Goal: Task Accomplishment & Management: Complete application form

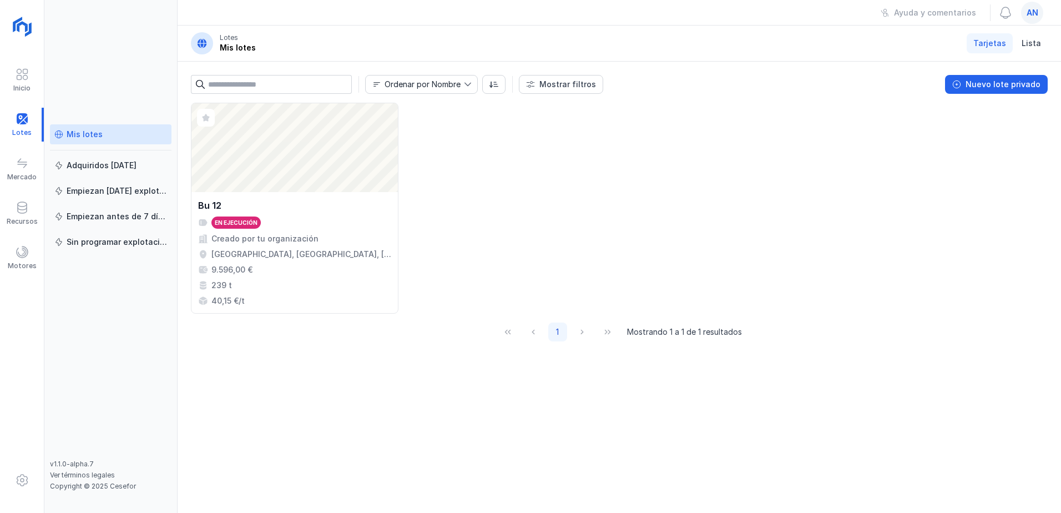
click at [1028, 15] on span "an" at bounding box center [1033, 12] width 12 height 11
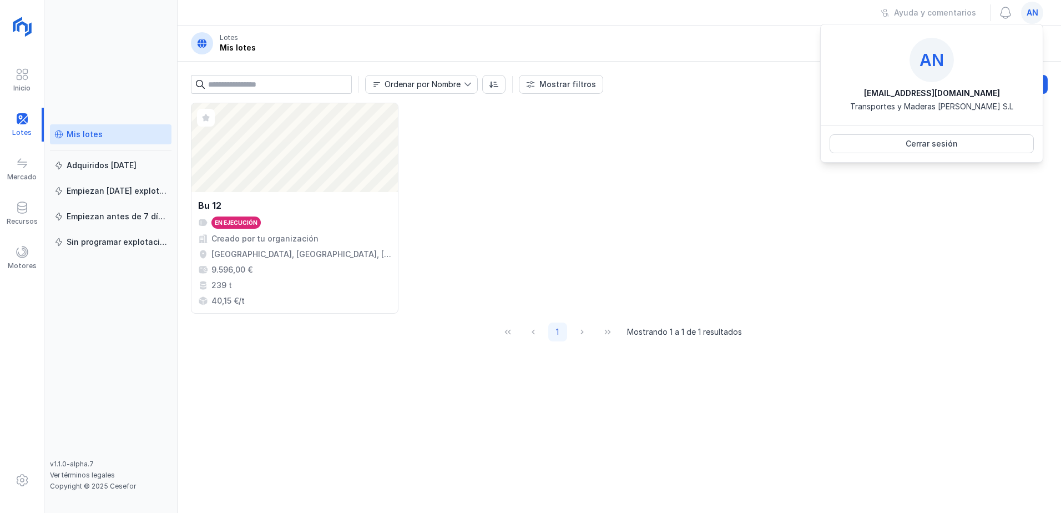
click at [1028, 15] on span "an" at bounding box center [1033, 12] width 12 height 11
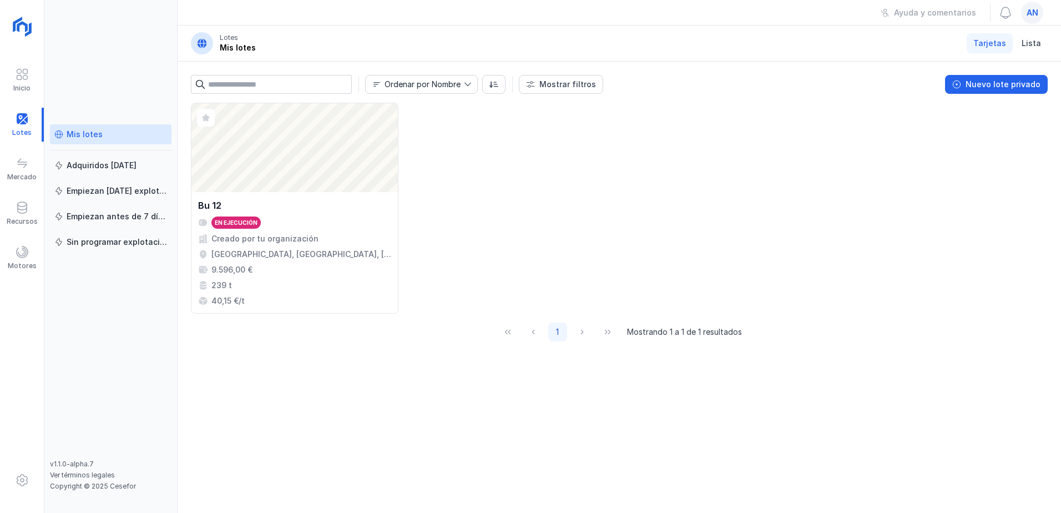
click at [1030, 15] on span "an" at bounding box center [1033, 12] width 12 height 11
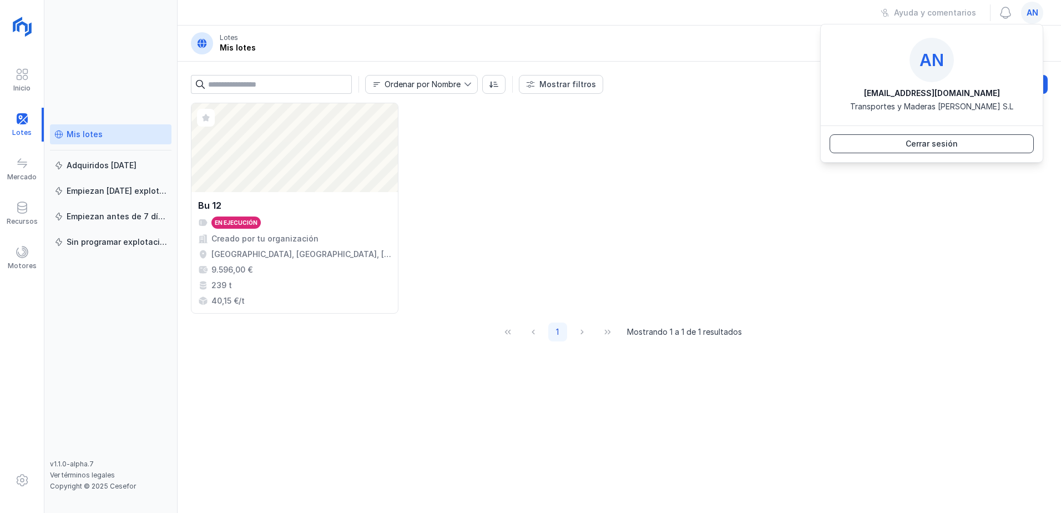
click at [938, 145] on div "Cerrar sesión" at bounding box center [932, 143] width 52 height 11
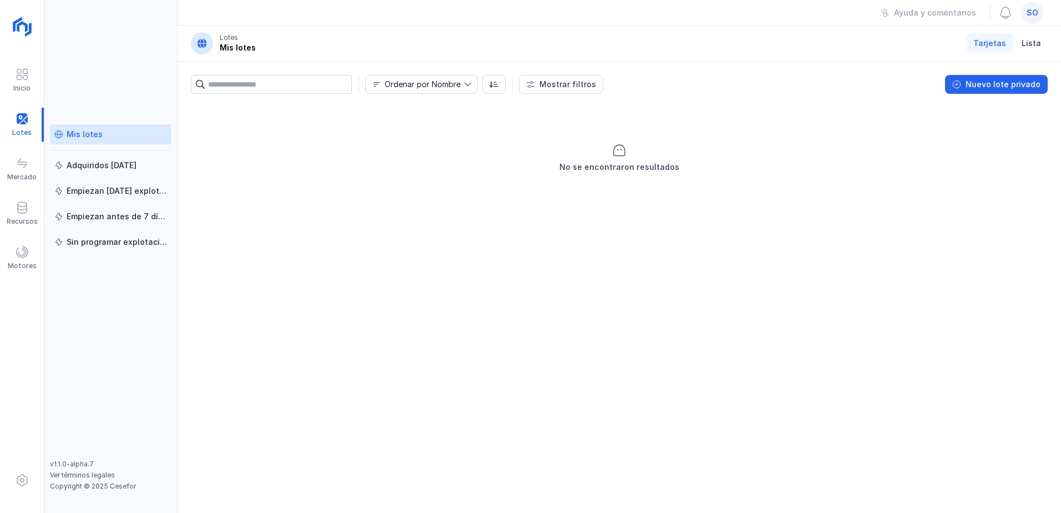
drag, startPoint x: 0, startPoint y: 0, endPoint x: 1030, endPoint y: 13, distance: 1030.5
click at [1030, 13] on span "so" at bounding box center [1033, 12] width 12 height 11
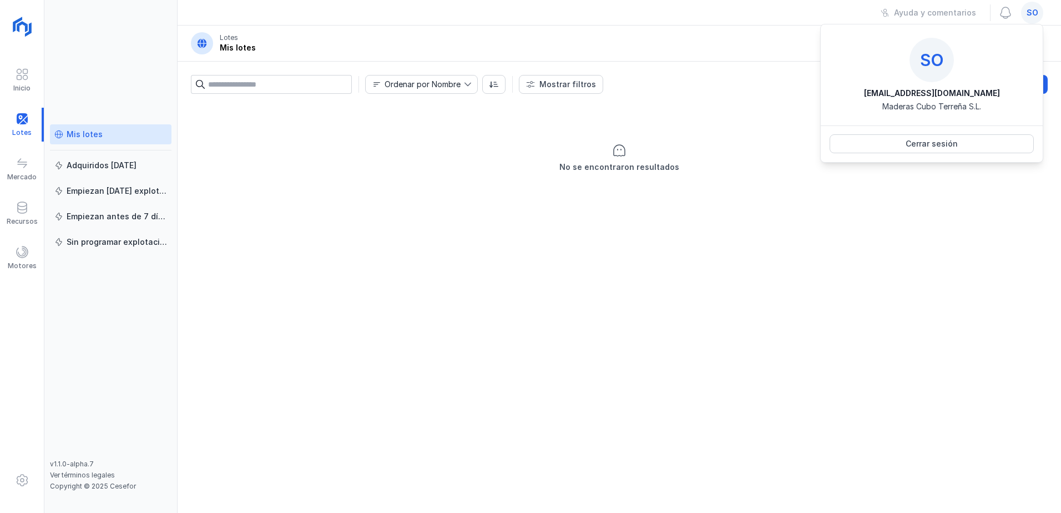
click at [1030, 13] on span "so" at bounding box center [1033, 12] width 12 height 11
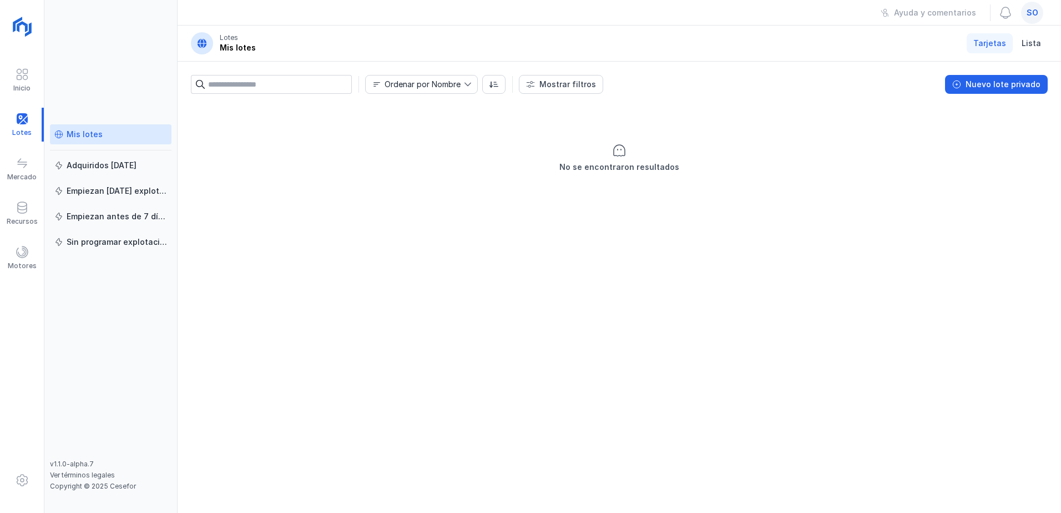
click at [1030, 13] on span "so" at bounding box center [1033, 12] width 12 height 11
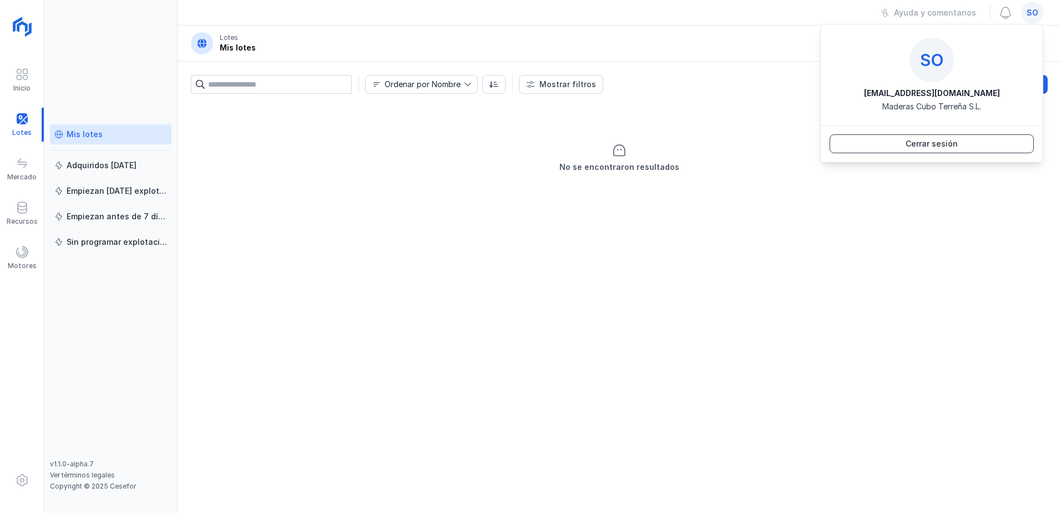
click at [949, 144] on div "Cerrar sesión" at bounding box center [932, 143] width 52 height 11
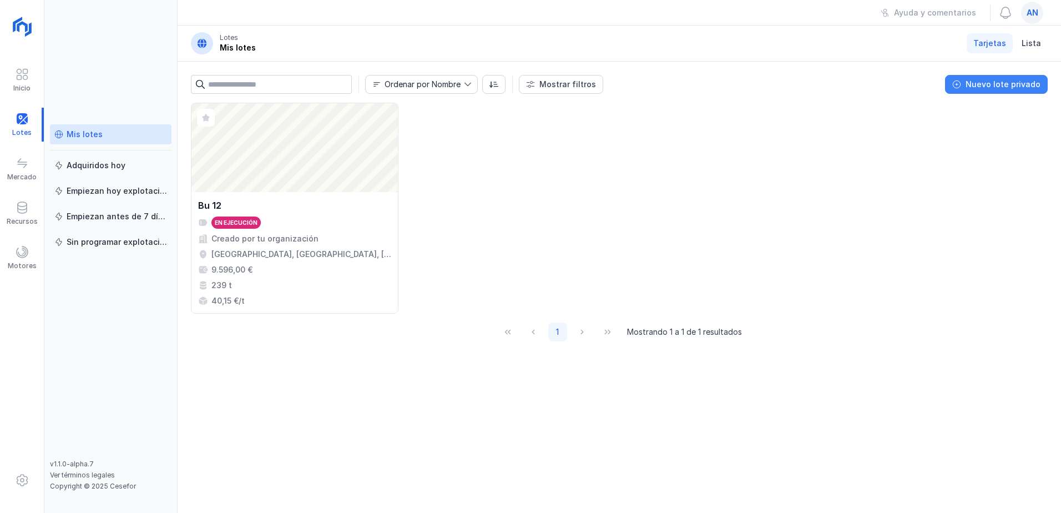
click at [1020, 90] on button "Nuevo lote privado" at bounding box center [996, 84] width 103 height 19
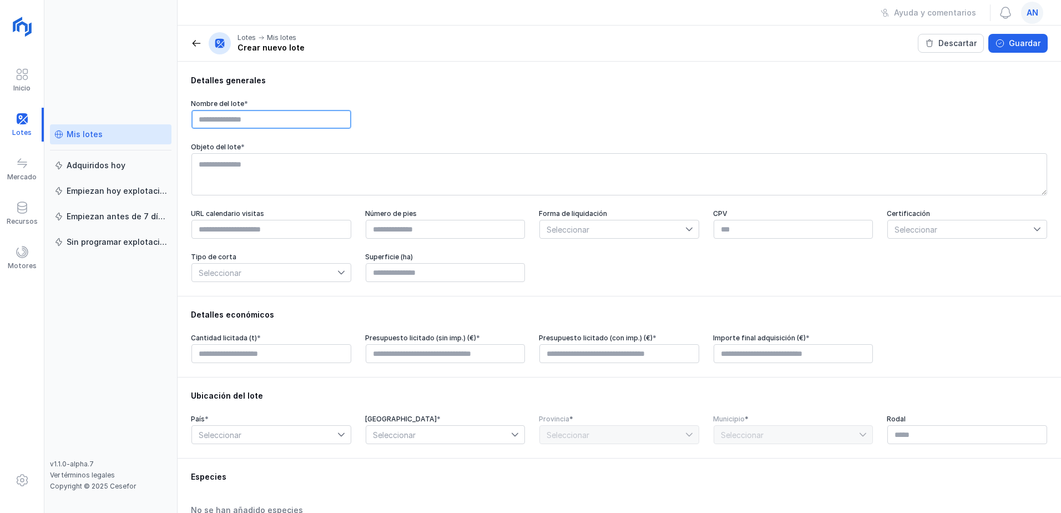
click at [217, 116] on input "text" at bounding box center [272, 119] width 160 height 19
type input "**********"
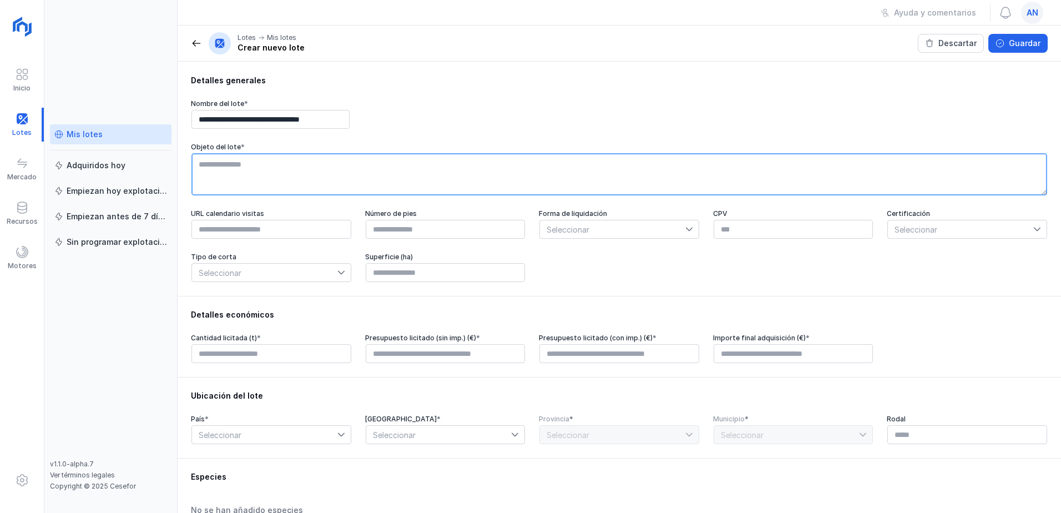
scroll to position [0, 0]
click at [268, 184] on textarea at bounding box center [620, 174] width 856 height 42
type textarea "*"
type textarea "**********"
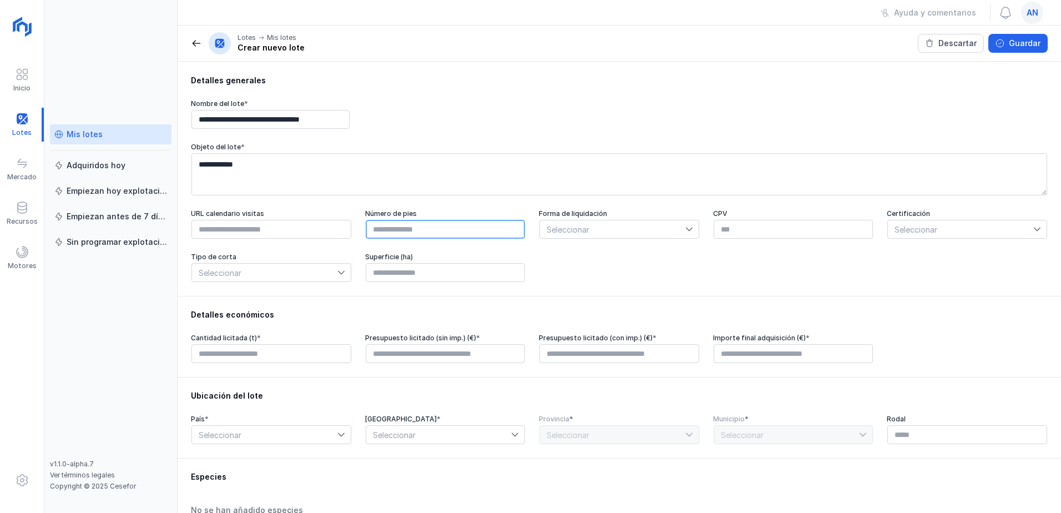
click at [410, 235] on input "text" at bounding box center [446, 229] width 160 height 19
type input "*****"
click at [395, 235] on input "*****" at bounding box center [446, 229] width 160 height 19
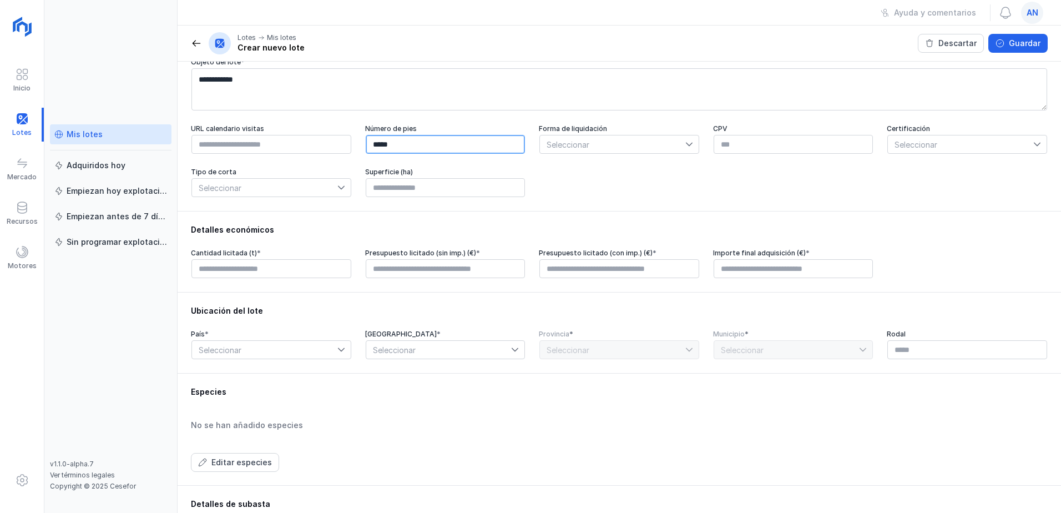
scroll to position [111, 0]
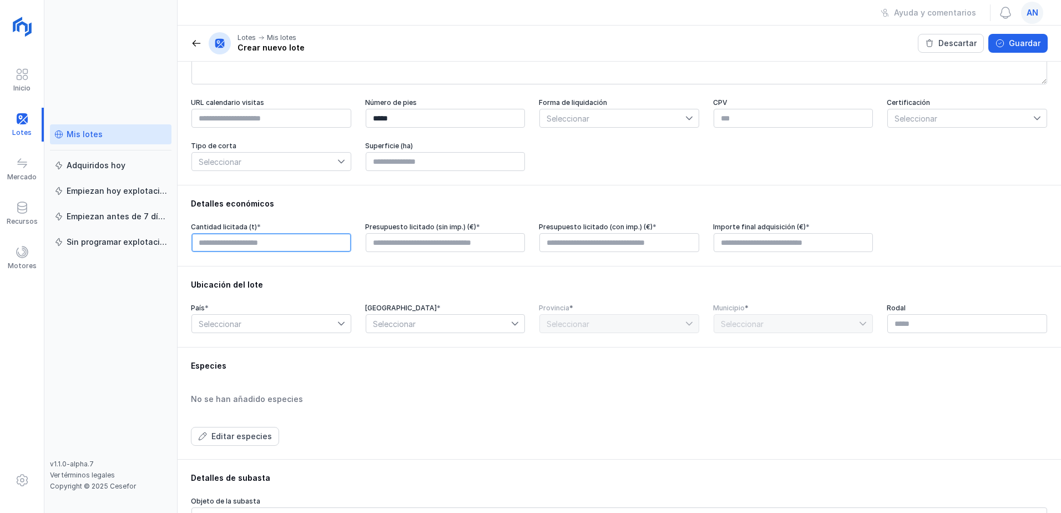
click at [325, 245] on input "text" at bounding box center [272, 242] width 160 height 19
type input "******"
click at [384, 246] on input "text" at bounding box center [446, 242] width 160 height 19
type input "********"
click at [582, 250] on input "text" at bounding box center [620, 242] width 160 height 19
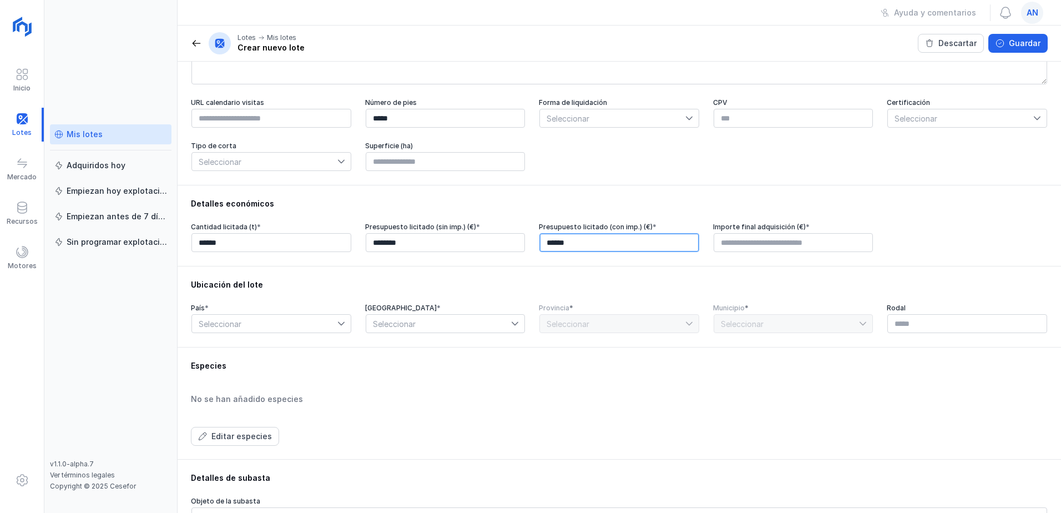
type input "********"
click at [732, 245] on input "text" at bounding box center [794, 242] width 160 height 19
type input "********"
click at [339, 328] on icon at bounding box center [342, 324] width 8 height 8
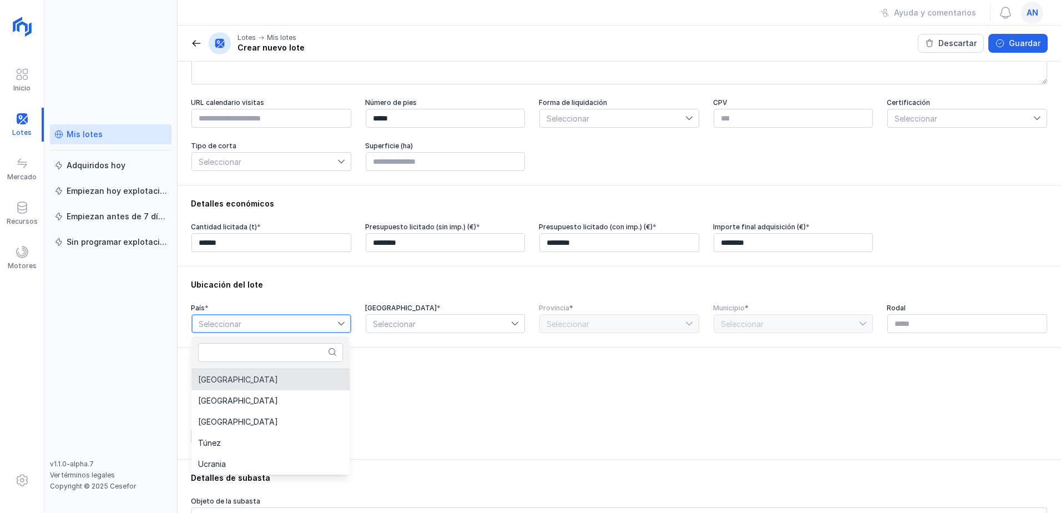
drag, startPoint x: 227, startPoint y: 378, endPoint x: 350, endPoint y: 371, distance: 124.0
click at [228, 379] on li "[GEOGRAPHIC_DATA]" at bounding box center [271, 379] width 158 height 21
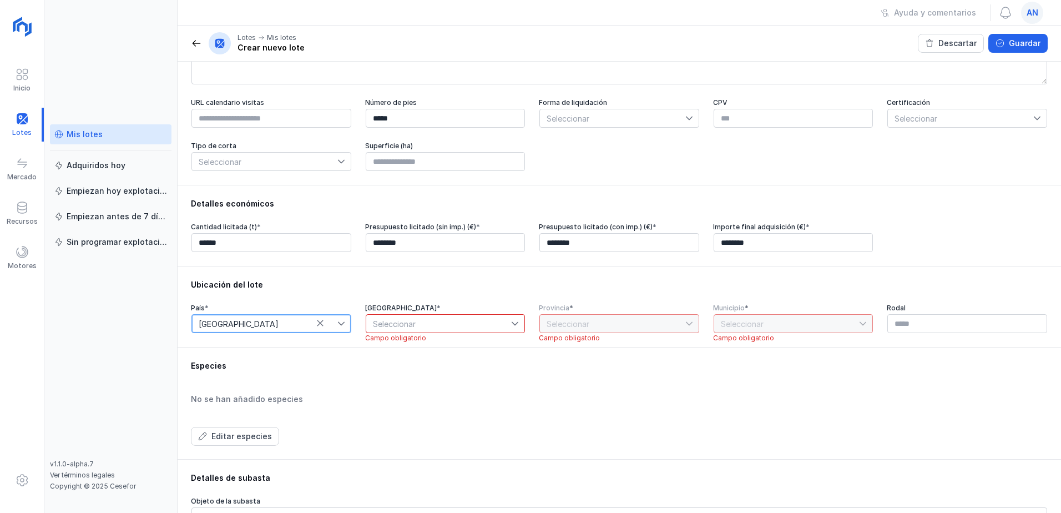
click at [434, 324] on span "Seleccionar" at bounding box center [438, 324] width 145 height 18
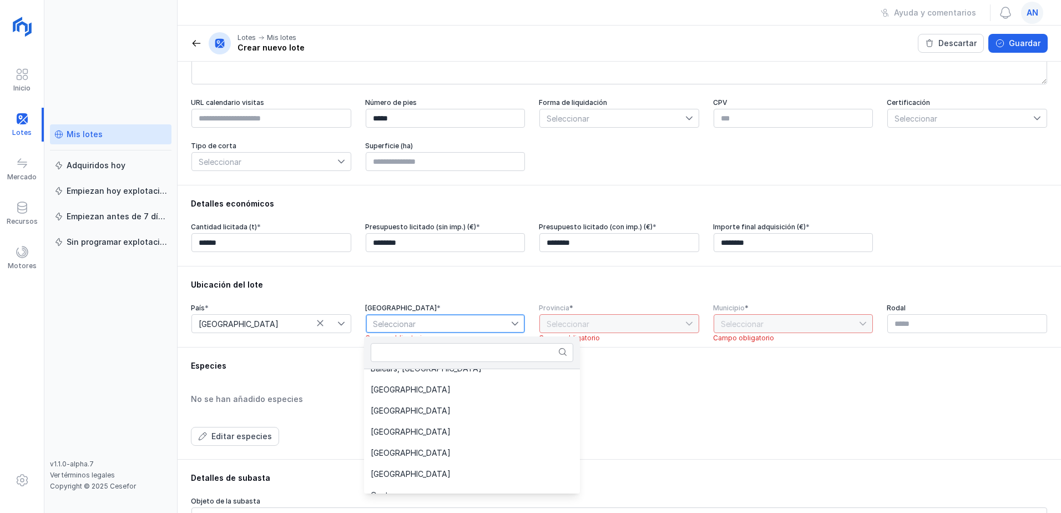
scroll to position [97, 0]
click at [415, 412] on span "[GEOGRAPHIC_DATA]" at bounding box center [411, 410] width 80 height 8
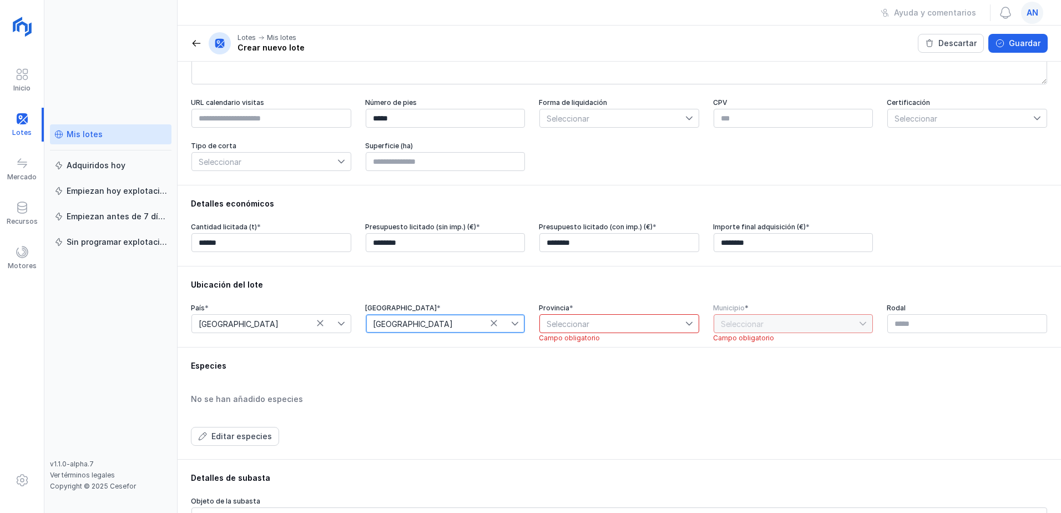
click at [632, 333] on span "Seleccionar" at bounding box center [612, 324] width 145 height 18
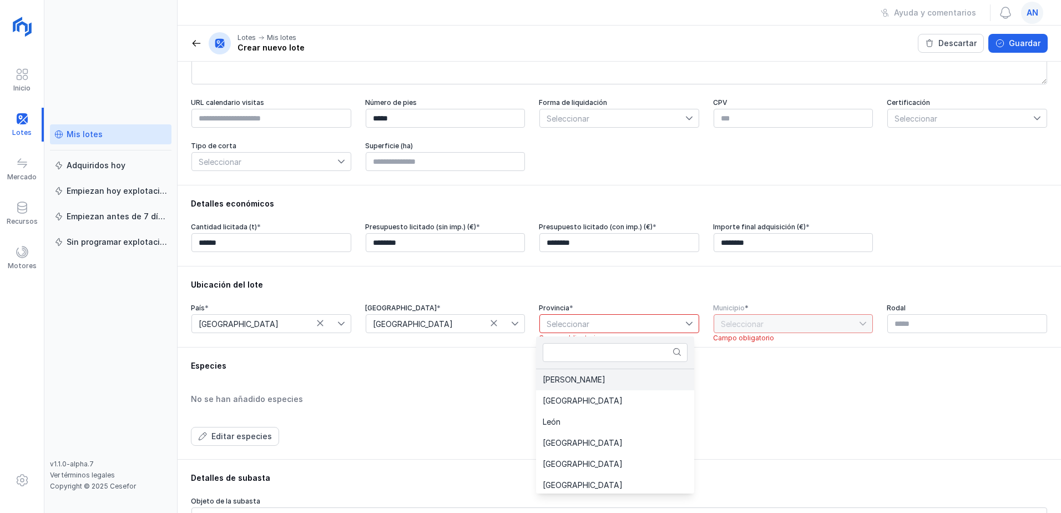
click at [563, 383] on li "Ávila" at bounding box center [615, 379] width 158 height 21
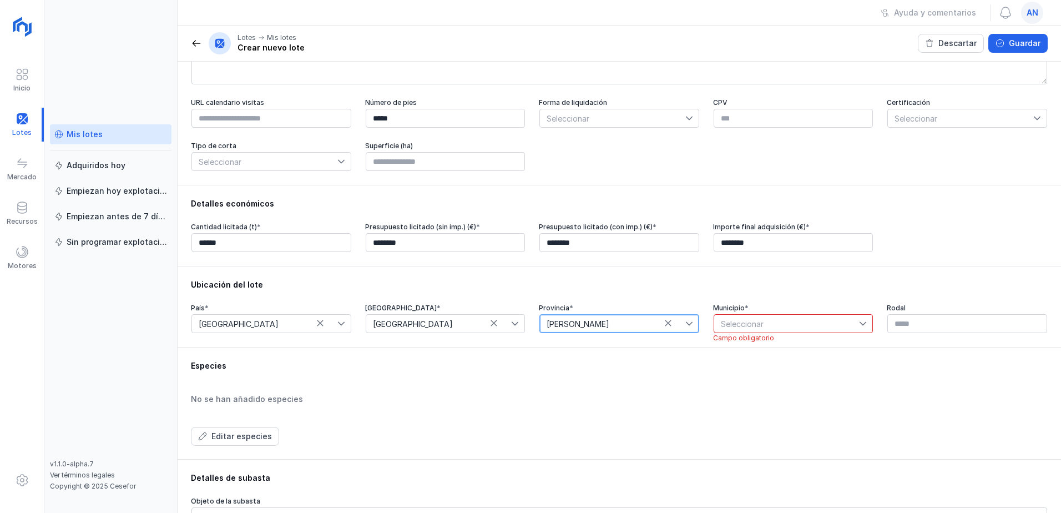
click at [716, 325] on span "Seleccionar" at bounding box center [787, 324] width 145 height 18
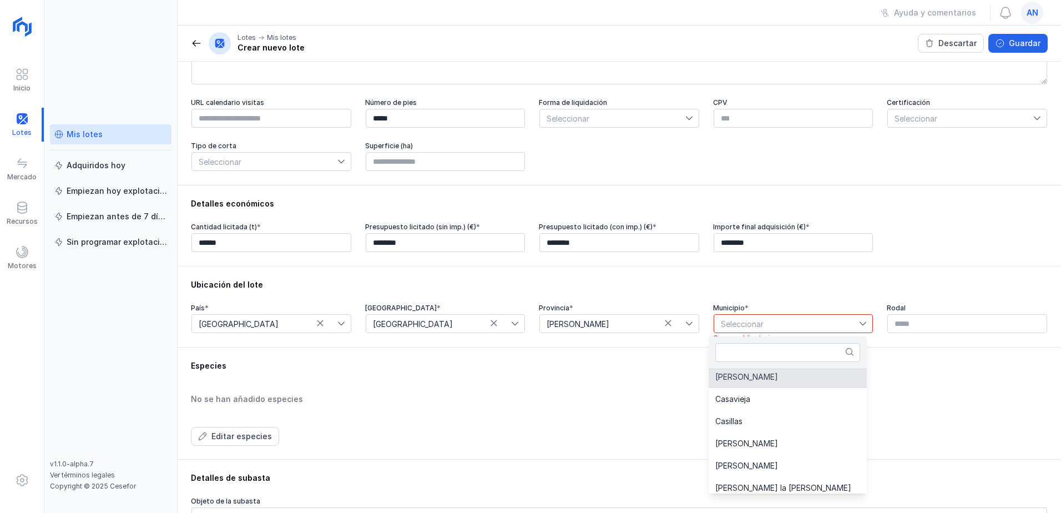
scroll to position [933, 0]
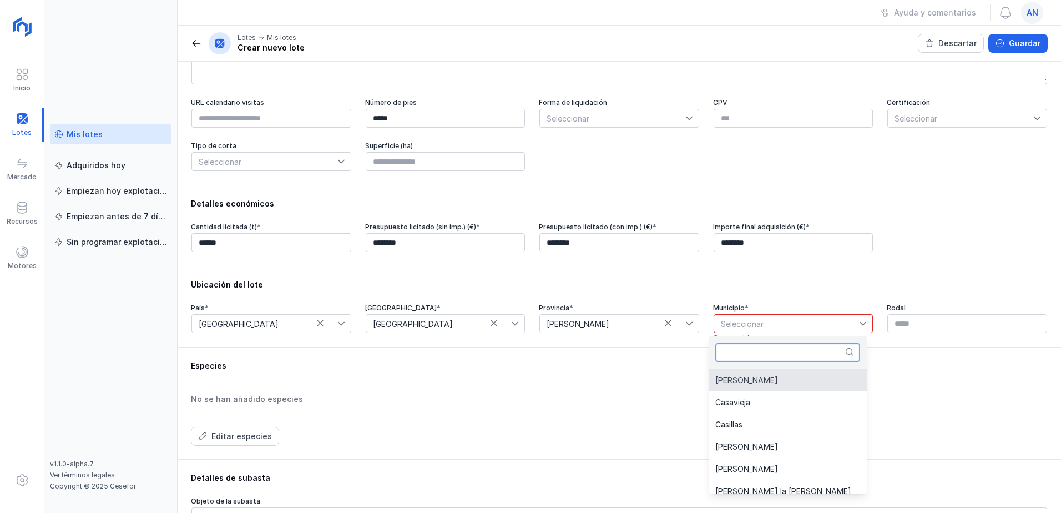
click at [769, 351] on input "text" at bounding box center [788, 352] width 145 height 19
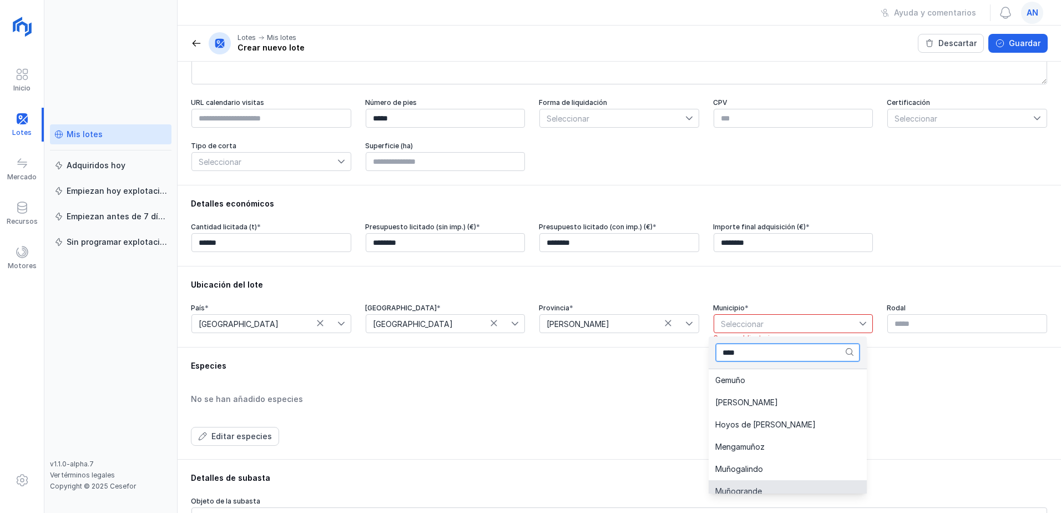
scroll to position [9, 0]
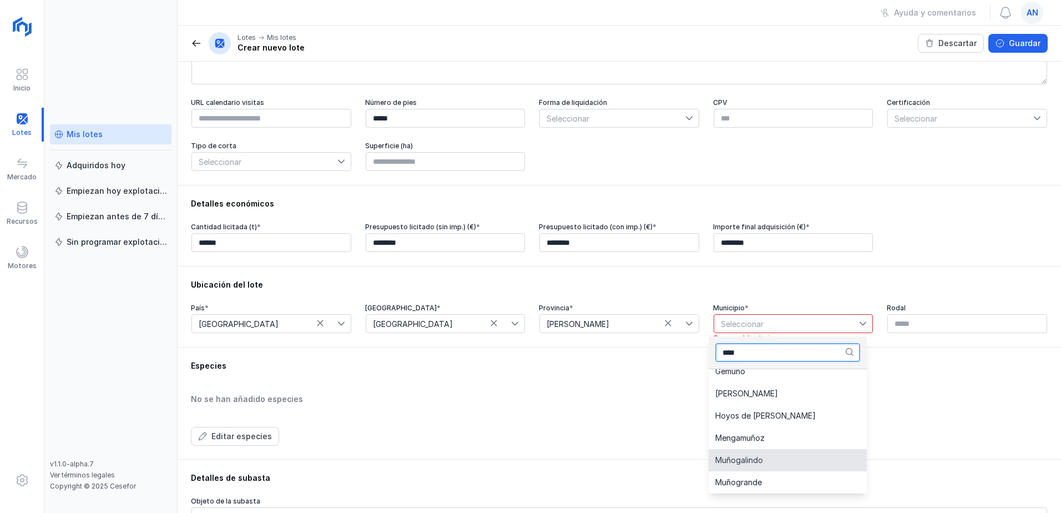
type input "****"
click at [745, 464] on span "Muñogalindo" at bounding box center [740, 460] width 48 height 8
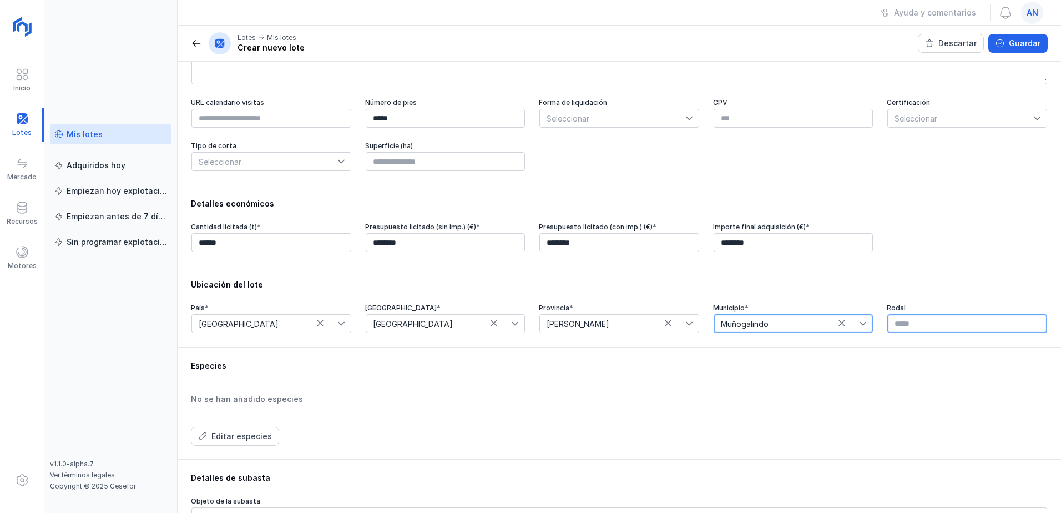
click at [900, 321] on input "text" at bounding box center [968, 323] width 160 height 19
click at [241, 439] on div "Editar especies" at bounding box center [242, 436] width 61 height 11
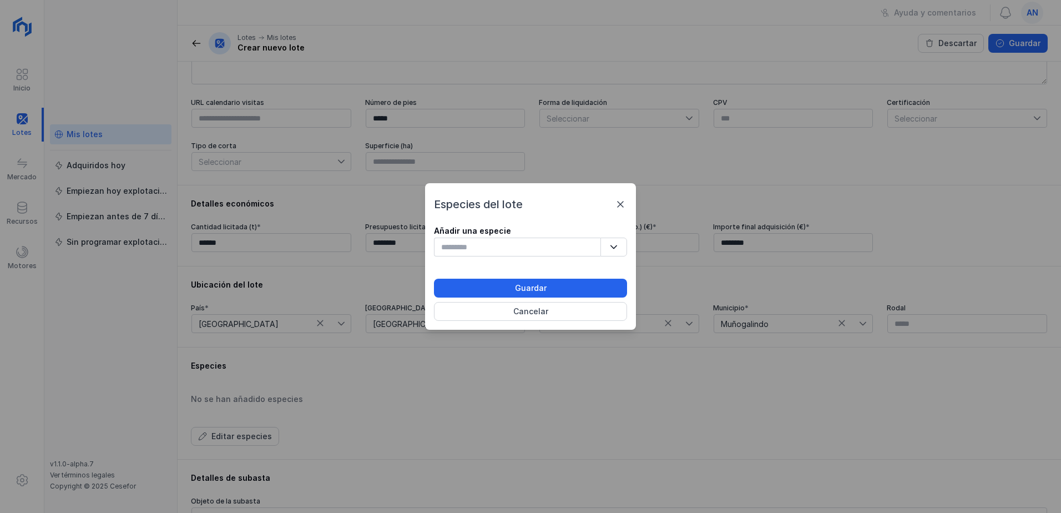
click at [611, 248] on icon "button" at bounding box center [614, 247] width 8 height 8
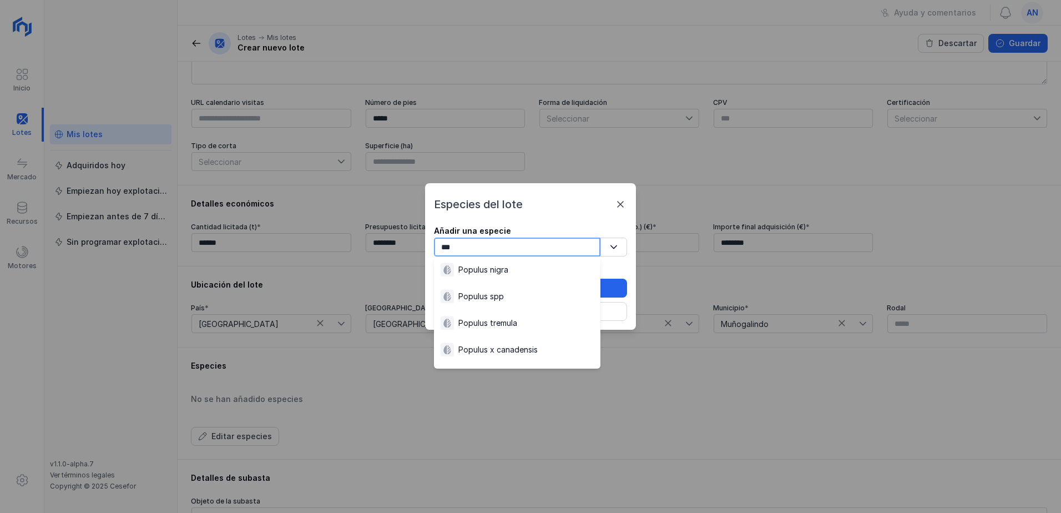
scroll to position [67, 0]
type input "***"
click at [504, 291] on div "Populus spp" at bounding box center [517, 295] width 153 height 13
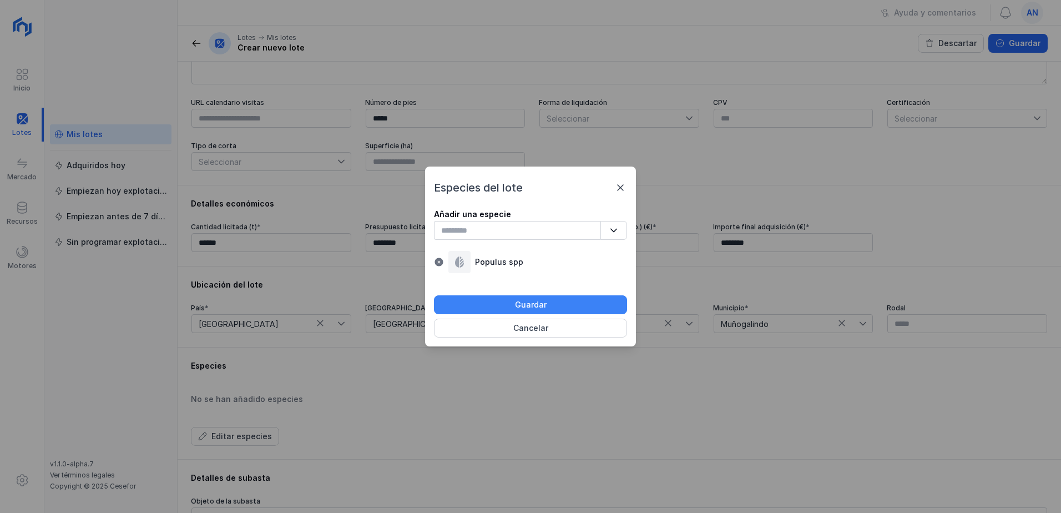
click at [517, 305] on div "Guardar" at bounding box center [531, 304] width 32 height 11
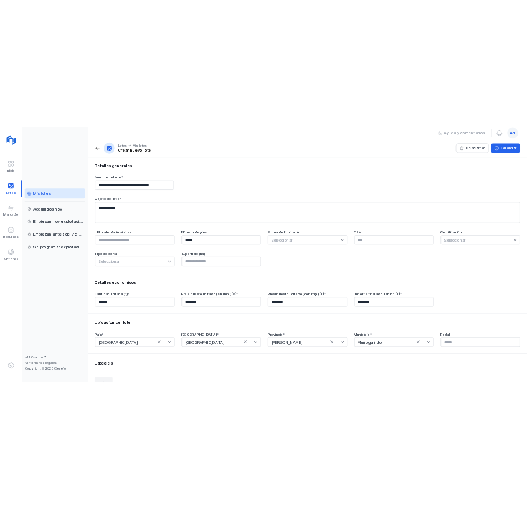
scroll to position [0, 0]
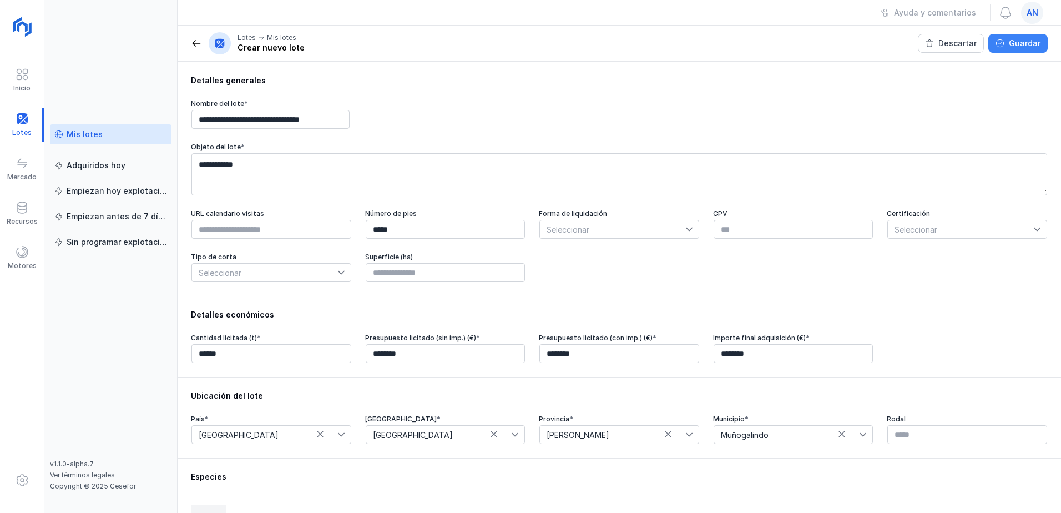
click at [1009, 44] on button "Guardar" at bounding box center [1018, 43] width 59 height 19
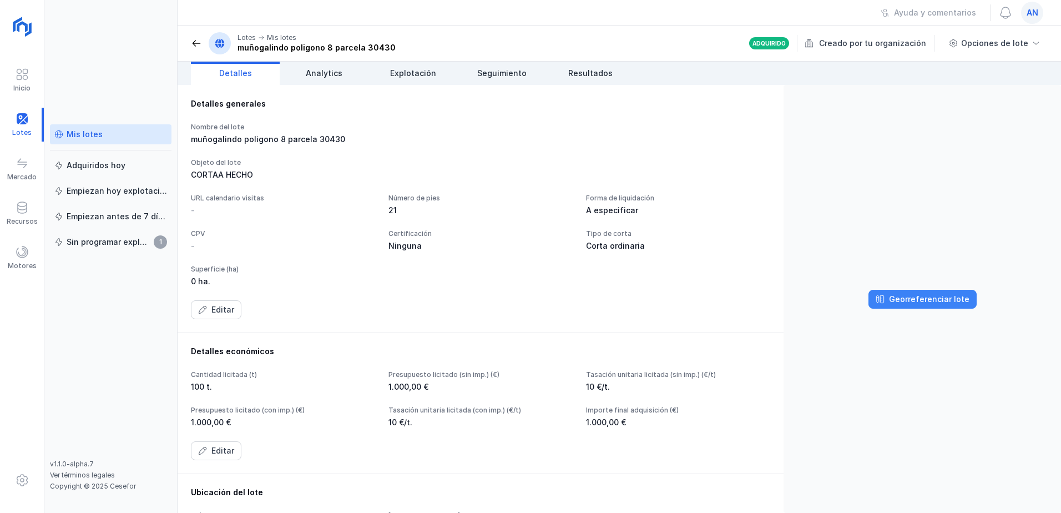
click at [901, 301] on div "Georreferenciar lote" at bounding box center [929, 299] width 80 height 11
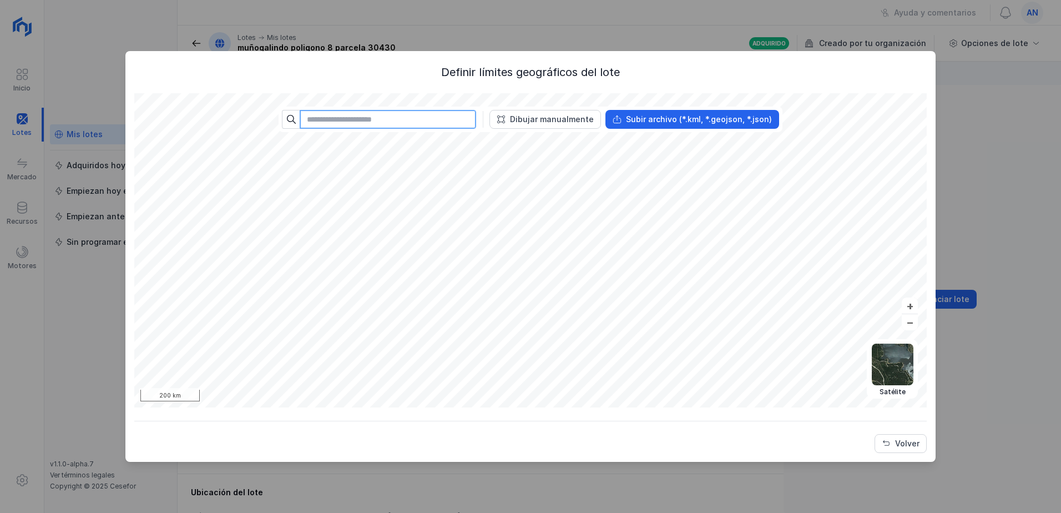
click at [331, 118] on input "text" at bounding box center [388, 119] width 177 height 19
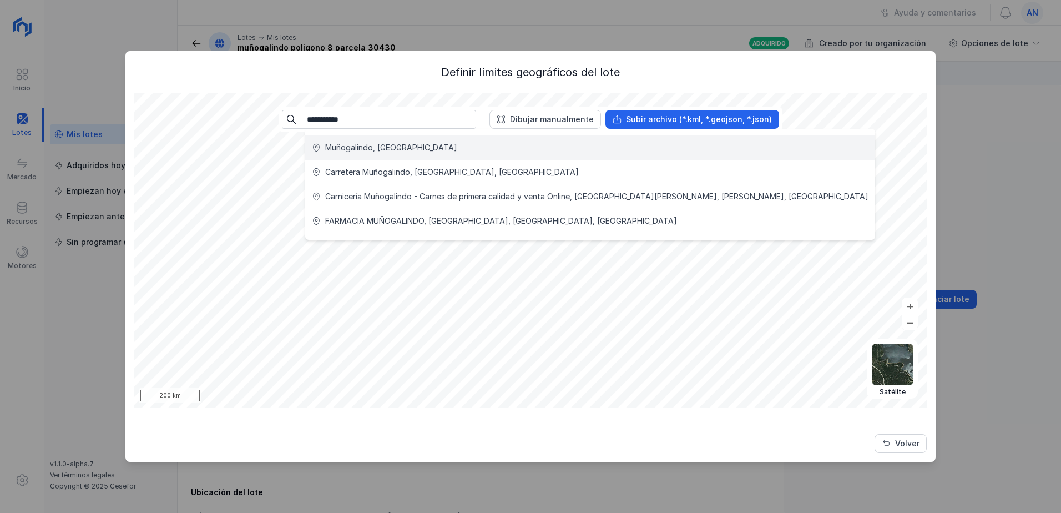
click at [336, 145] on div "Muñogalindo, España" at bounding box center [391, 147] width 132 height 11
type input "**********"
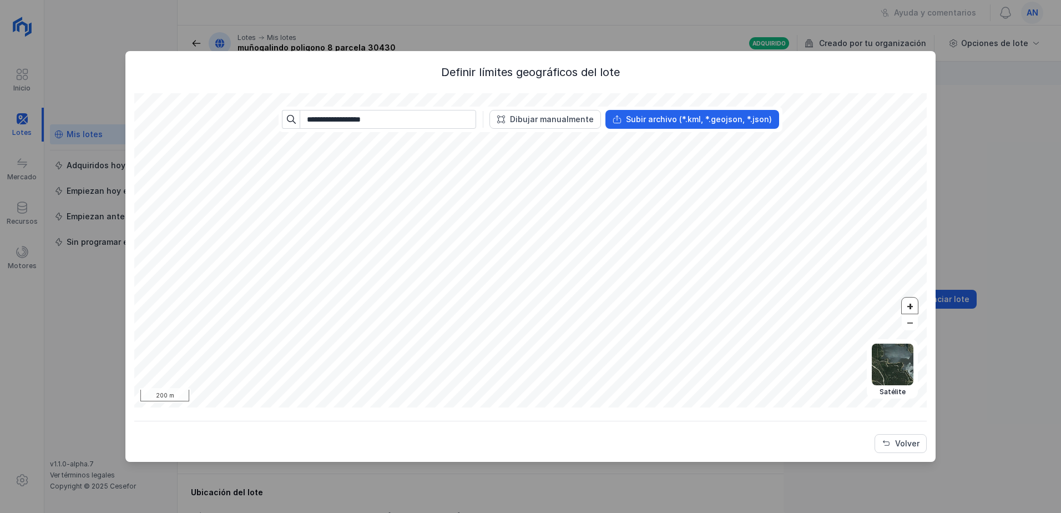
click at [910, 305] on button "+" at bounding box center [910, 306] width 16 height 16
click at [912, 325] on button "–" at bounding box center [910, 322] width 16 height 16
click at [910, 306] on button "+" at bounding box center [910, 306] width 16 height 16
drag, startPoint x: 933, startPoint y: 248, endPoint x: 933, endPoint y: 222, distance: 26.1
click at [933, 222] on div "**********" at bounding box center [530, 256] width 811 height 411
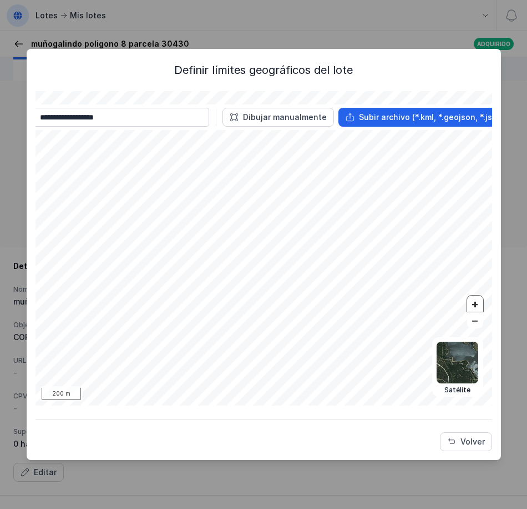
click at [478, 299] on button "+" at bounding box center [475, 303] width 16 height 16
click at [457, 450] on button "Volver" at bounding box center [466, 441] width 52 height 19
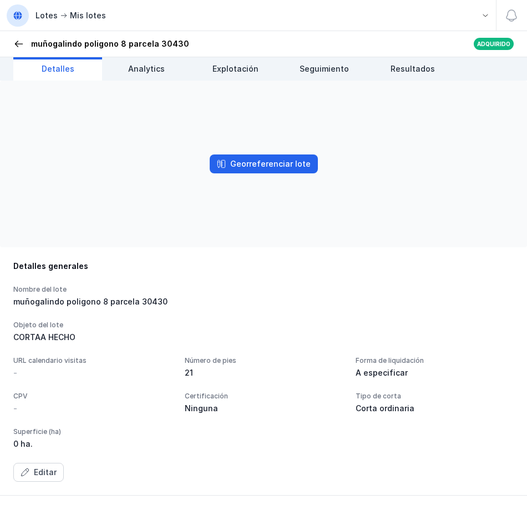
click at [17, 41] on span at bounding box center [18, 43] width 11 height 11
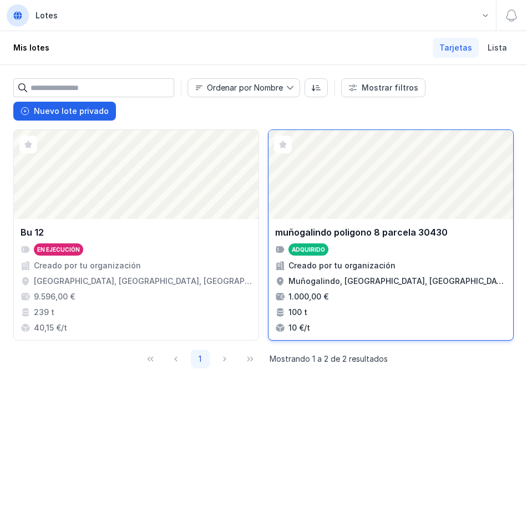
click at [347, 276] on div "Muñogalindo, [GEOGRAPHIC_DATA], [GEOGRAPHIC_DATA], [GEOGRAPHIC_DATA]" at bounding box center [398, 280] width 218 height 11
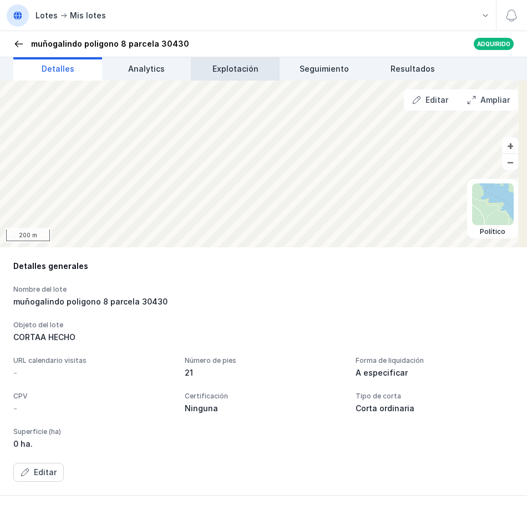
click at [237, 64] on span "Explotación" at bounding box center [236, 68] width 46 height 11
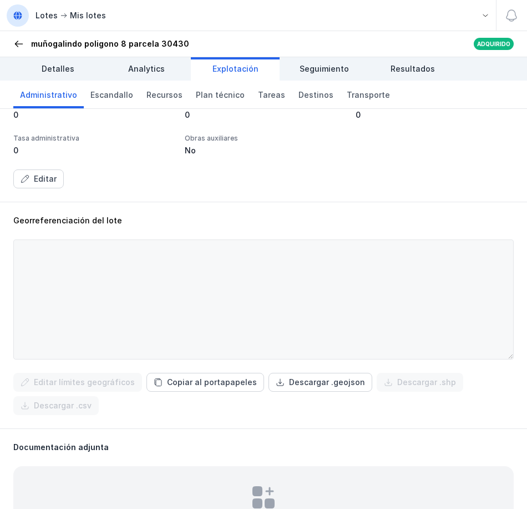
scroll to position [389, 0]
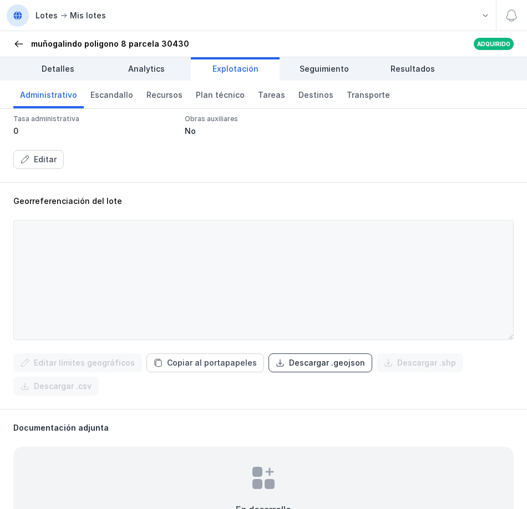
click at [331, 360] on div "Descargar .geojson" at bounding box center [327, 362] width 76 height 11
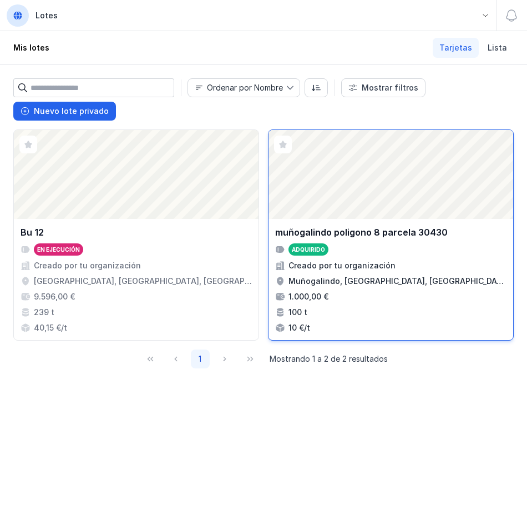
click at [363, 246] on div "Adquirido" at bounding box center [391, 249] width 232 height 12
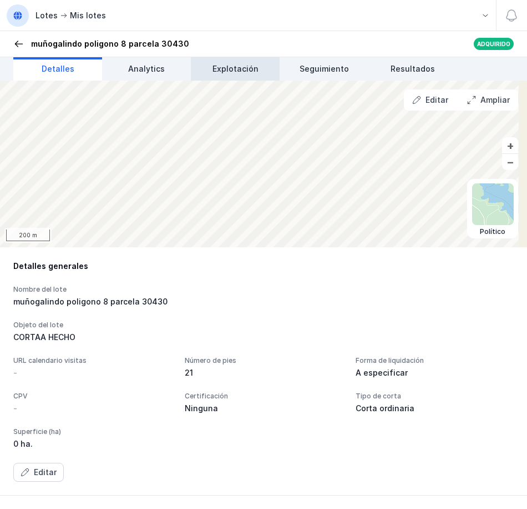
click at [237, 66] on span "Explotación" at bounding box center [236, 68] width 46 height 11
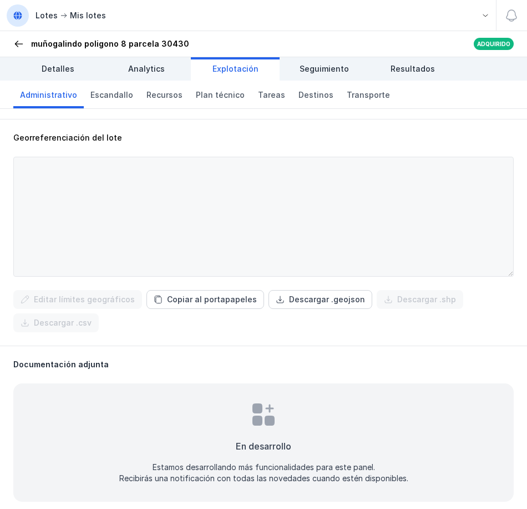
scroll to position [458, 0]
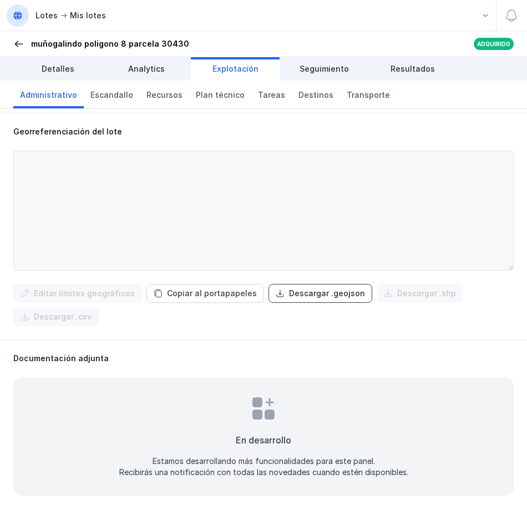
click at [298, 290] on div "Descargar .geojson" at bounding box center [327, 293] width 76 height 11
click at [22, 43] on span at bounding box center [18, 43] width 11 height 11
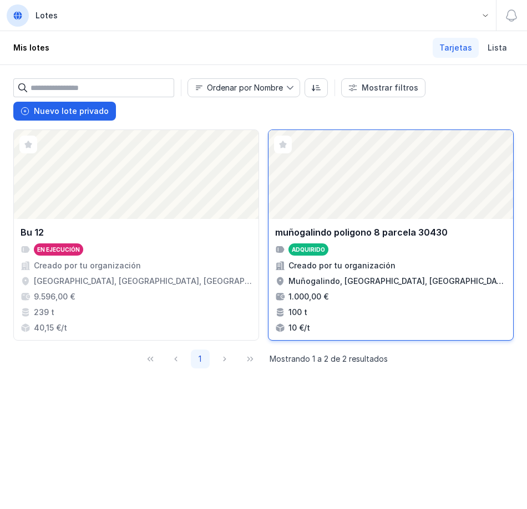
click at [416, 225] on div "muñogalindo poligono 8 parcela 30430 Adquirido Creado por tu organización Muñog…" at bounding box center [391, 279] width 245 height 121
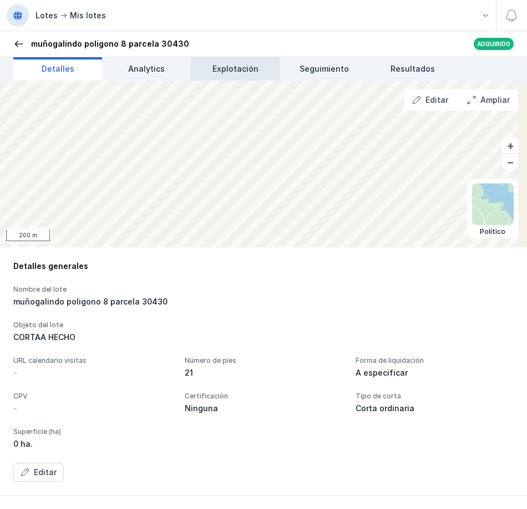
click at [232, 72] on span "Explotación" at bounding box center [236, 68] width 46 height 11
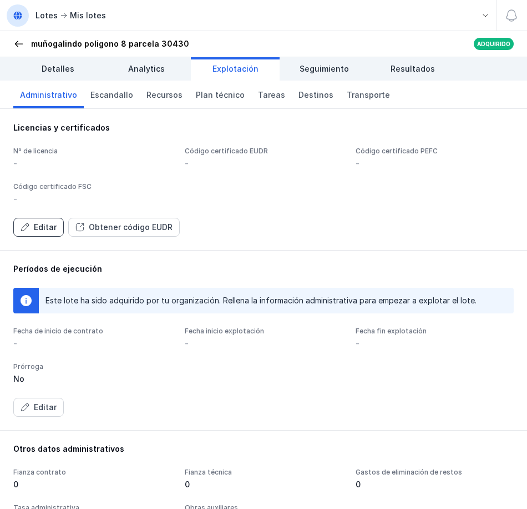
click at [39, 224] on div "Editar" at bounding box center [45, 227] width 23 height 11
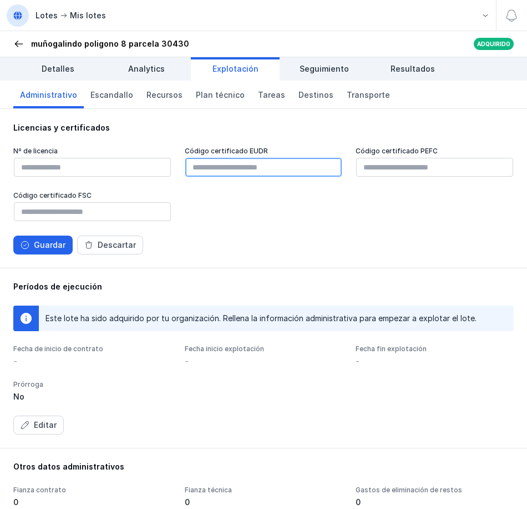
click at [206, 166] on input "text" at bounding box center [263, 167] width 157 height 19
drag, startPoint x: 304, startPoint y: 351, endPoint x: 196, endPoint y: 164, distance: 216.4
click at [196, 164] on input "text" at bounding box center [263, 167] width 157 height 19
paste input "**********"
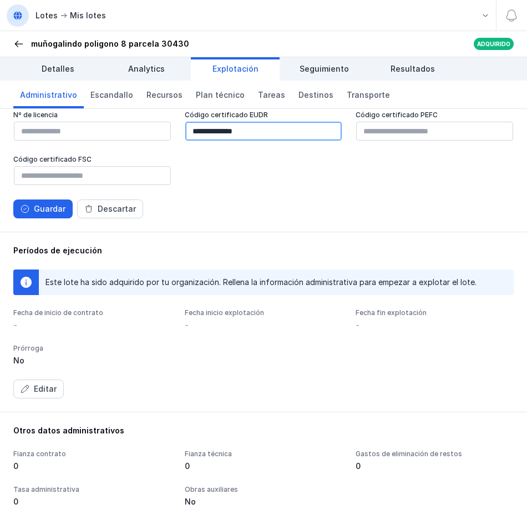
scroll to position [56, 0]
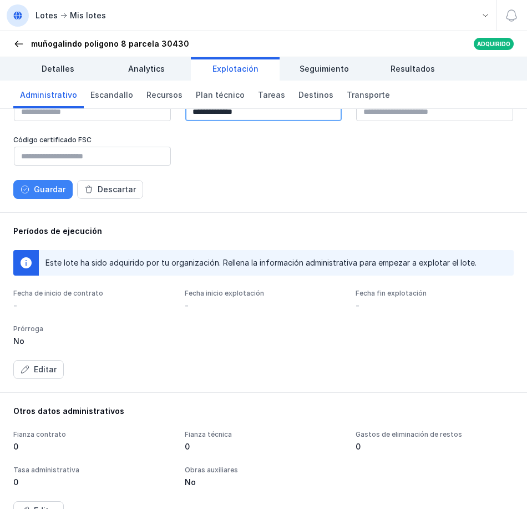
type input "**********"
click at [59, 189] on div "Guardar" at bounding box center [50, 189] width 32 height 11
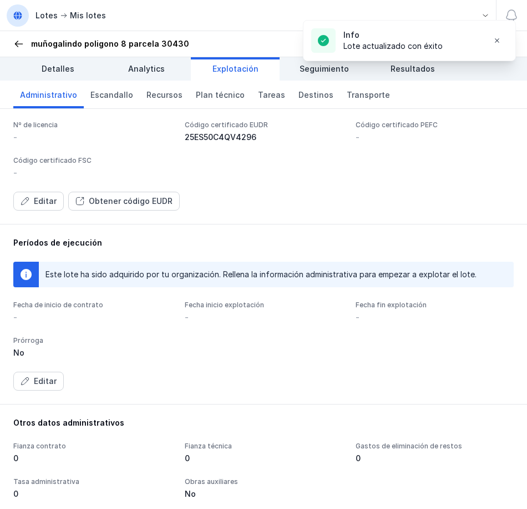
scroll to position [0, 0]
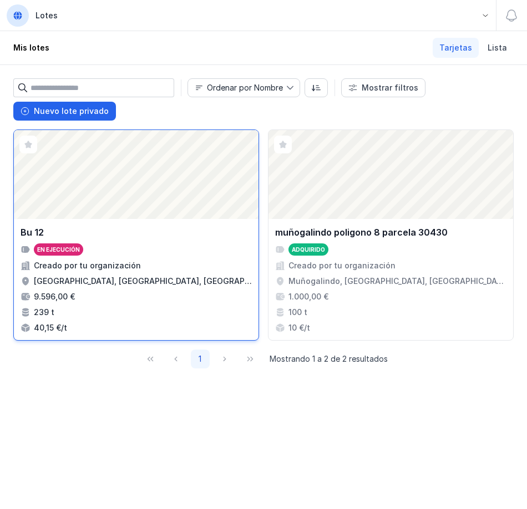
click at [110, 225] on div "Bu 12 En ejecución Creado por tu organización Barruelo de [GEOGRAPHIC_DATA], [G…" at bounding box center [136, 279] width 245 height 121
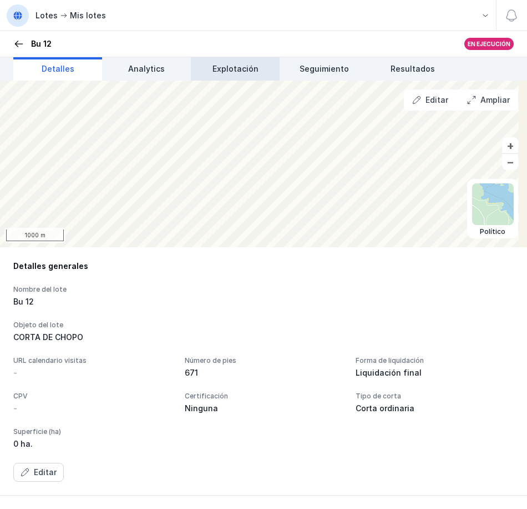
click at [221, 69] on span "Explotación" at bounding box center [236, 68] width 46 height 11
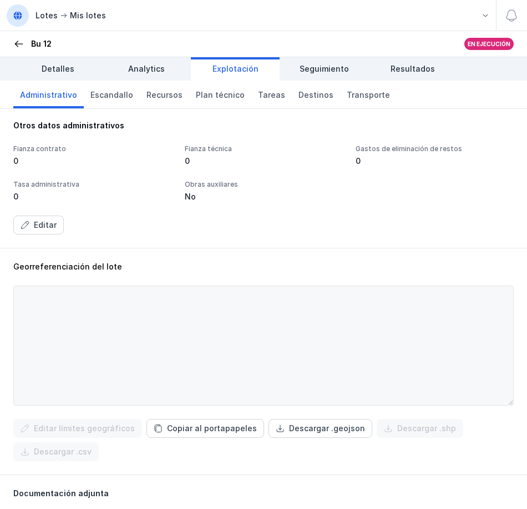
scroll to position [419, 0]
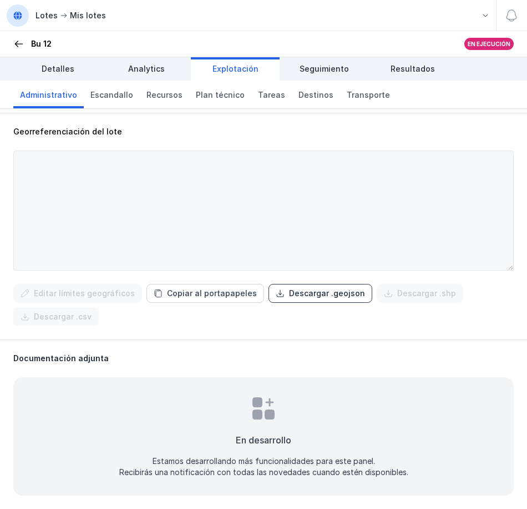
click at [289, 293] on div "Descargar .geojson" at bounding box center [327, 293] width 76 height 11
